Goal: Information Seeking & Learning: Find specific fact

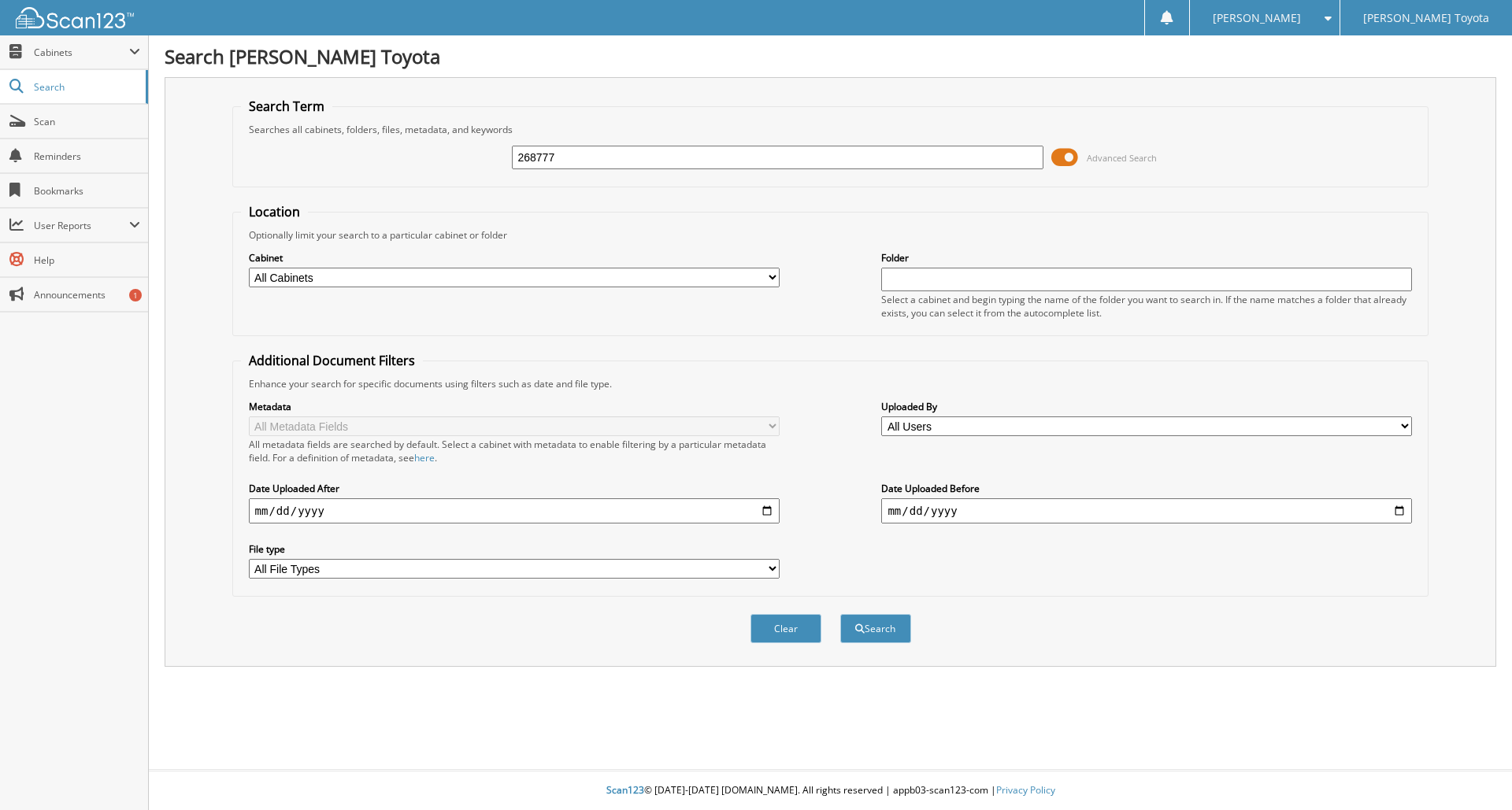
type input "268777"
click at [840, 614] on button "Search" at bounding box center [876, 628] width 71 height 29
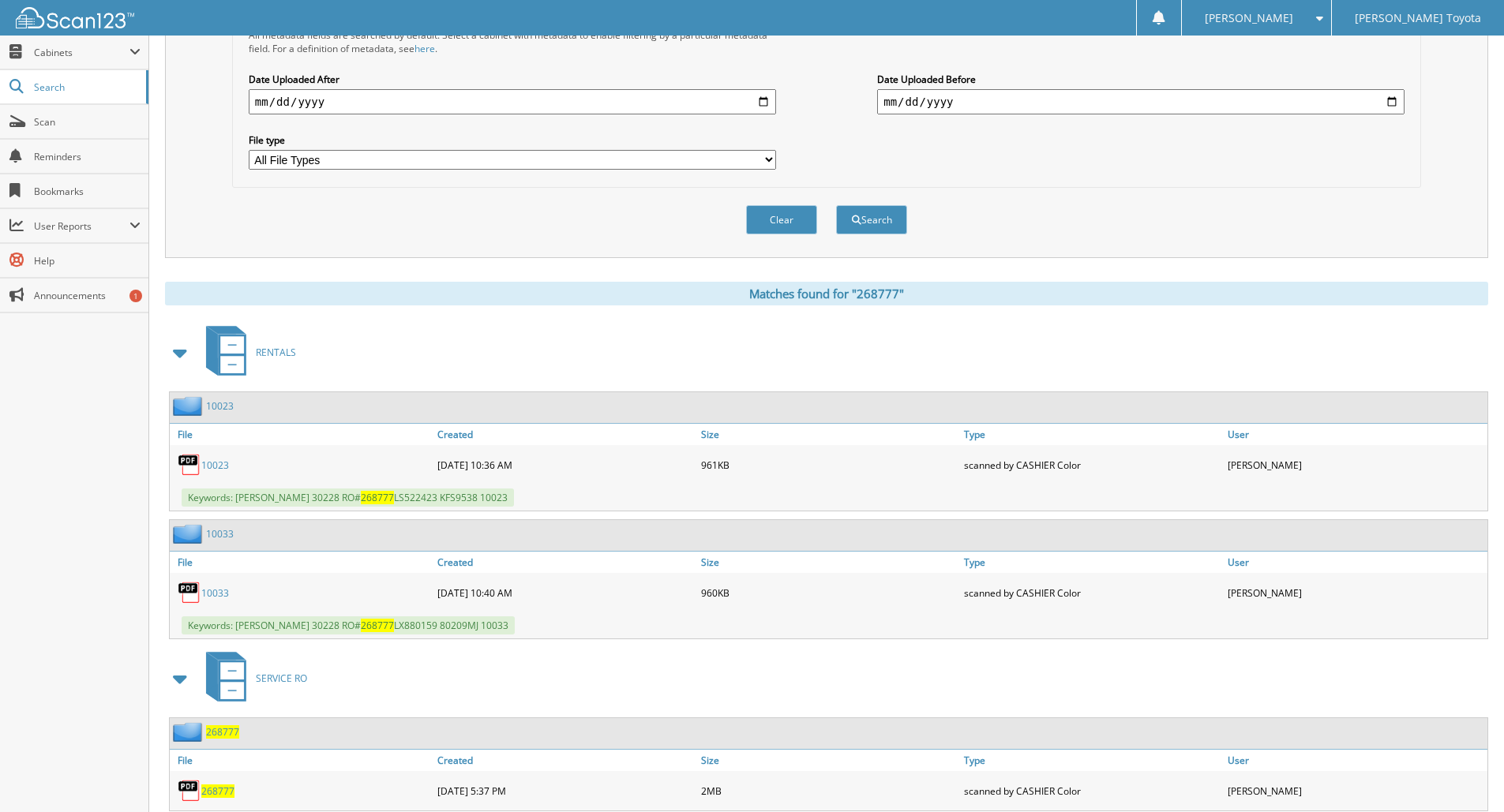
scroll to position [458, 0]
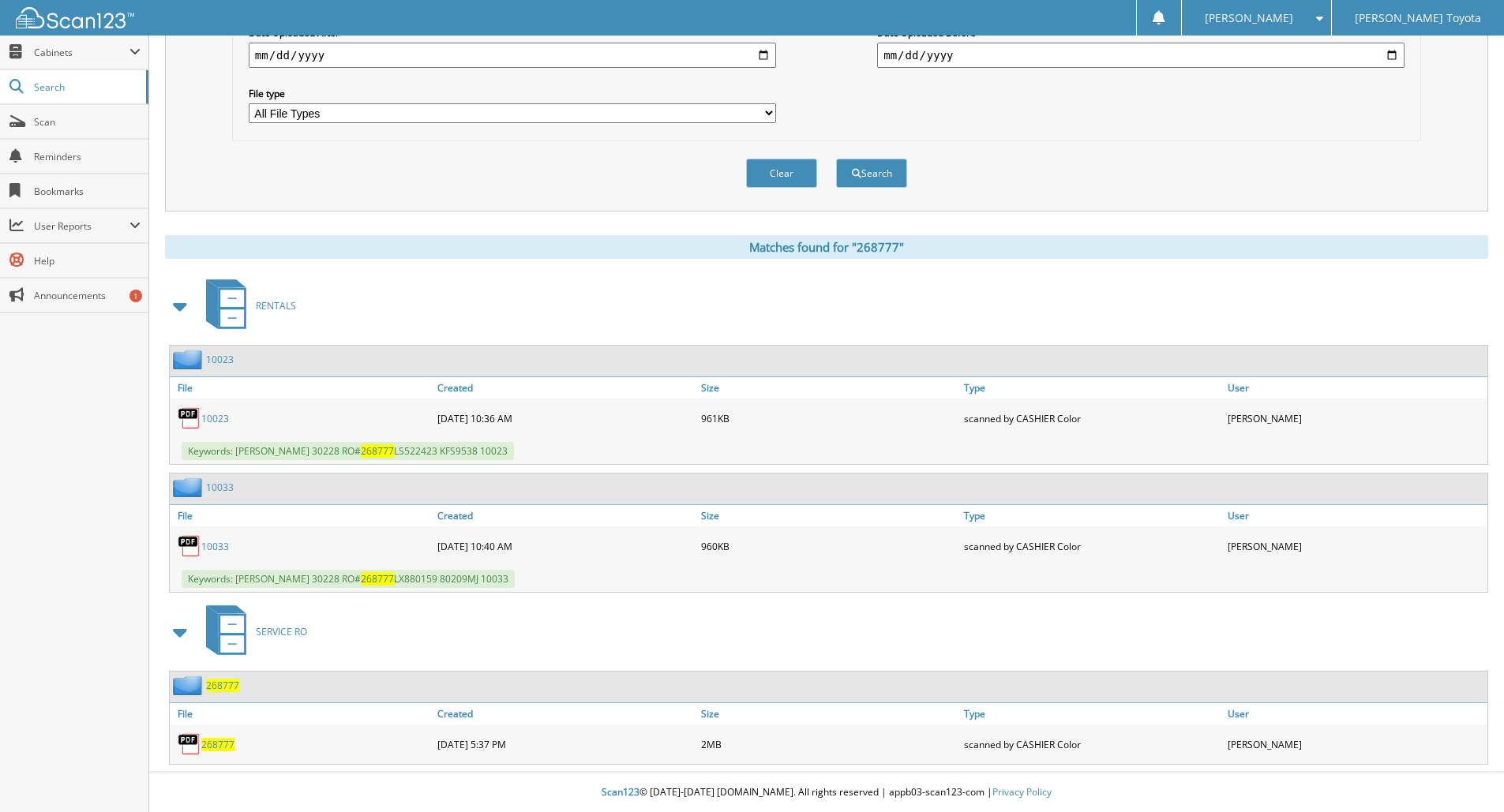
click at [189, 414] on img at bounding box center [189, 418] width 24 height 24
click at [224, 416] on link "10023" at bounding box center [215, 418] width 27 height 13
click at [219, 544] on link "10033" at bounding box center [215, 546] width 27 height 13
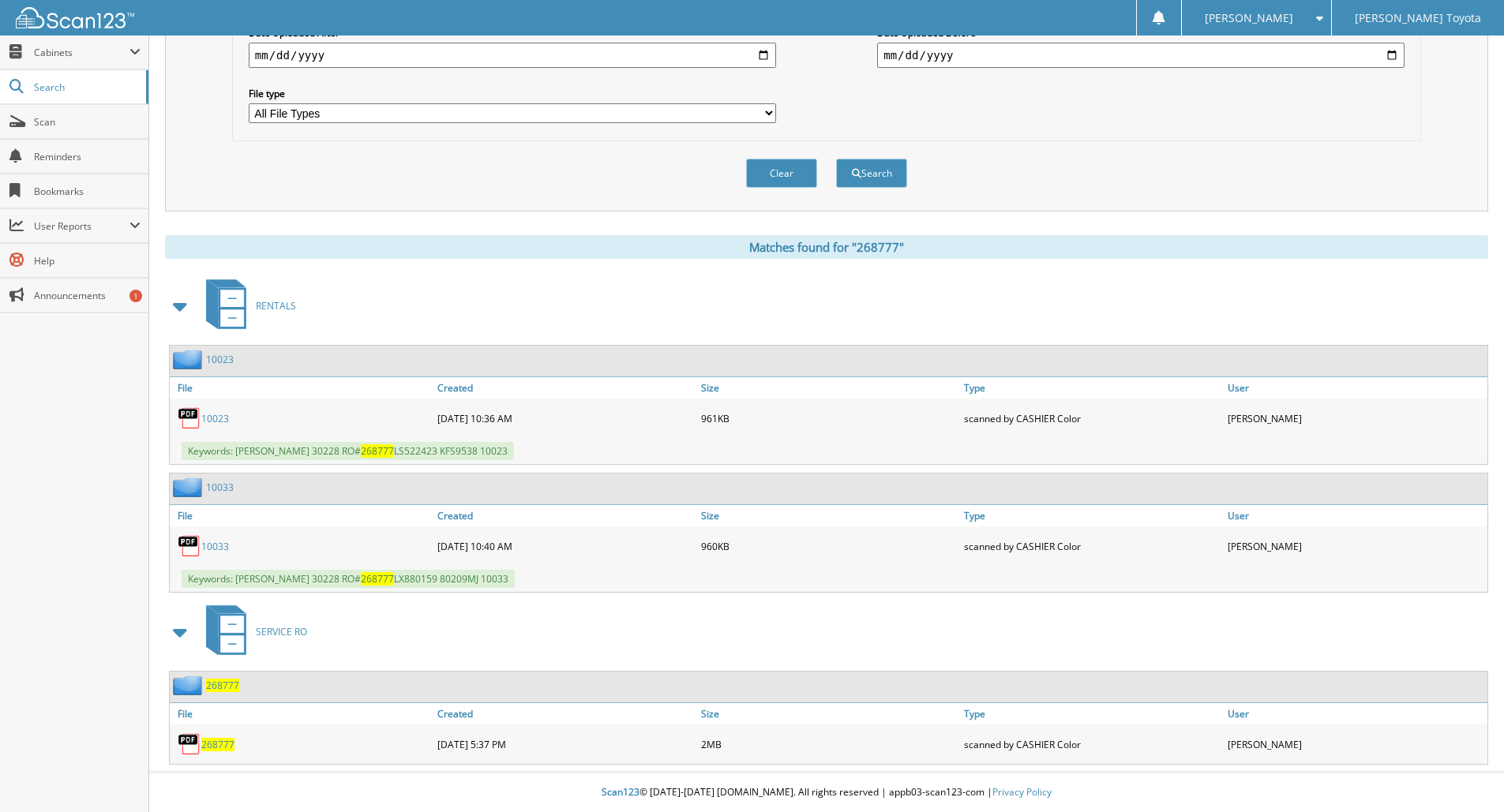
click at [217, 747] on span "268777" at bounding box center [218, 744] width 33 height 13
